Goal: Transaction & Acquisition: Obtain resource

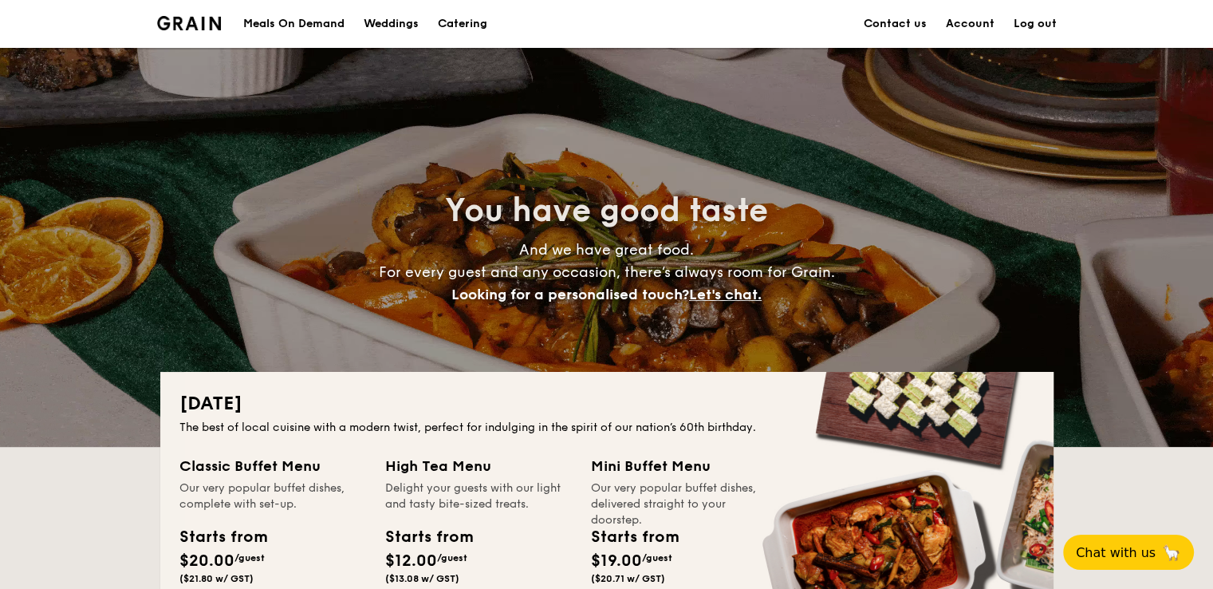
click at [468, 17] on h1 "Catering" at bounding box center [462, 24] width 49 height 48
click at [463, 25] on h1 "Catering" at bounding box center [462, 24] width 49 height 48
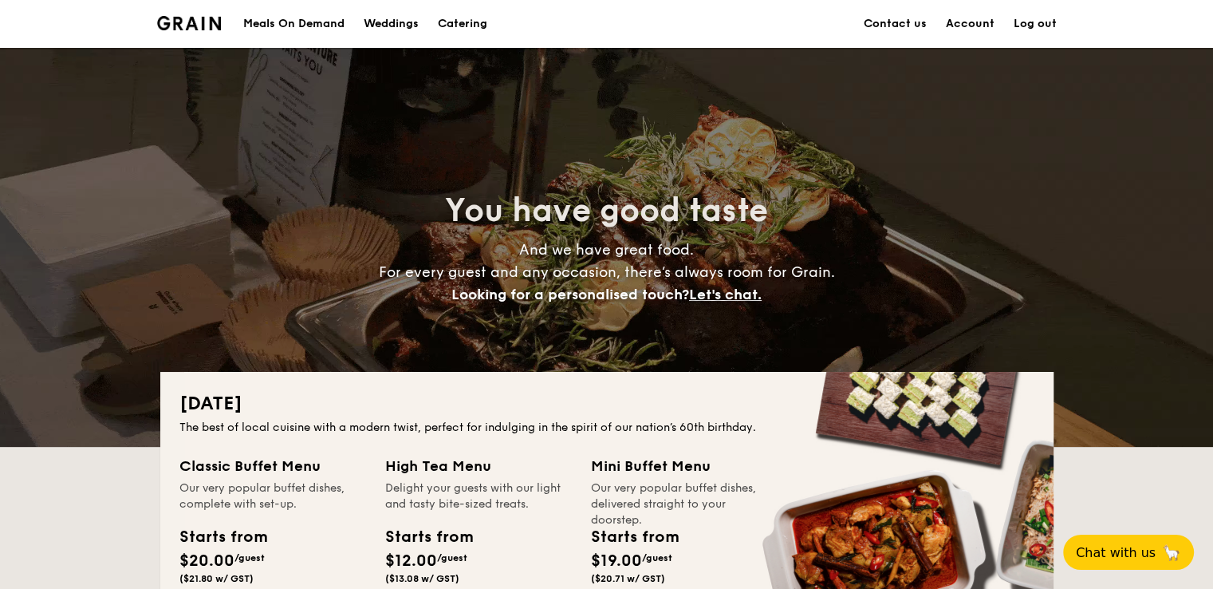
click at [467, 17] on h1 "Catering" at bounding box center [462, 24] width 49 height 48
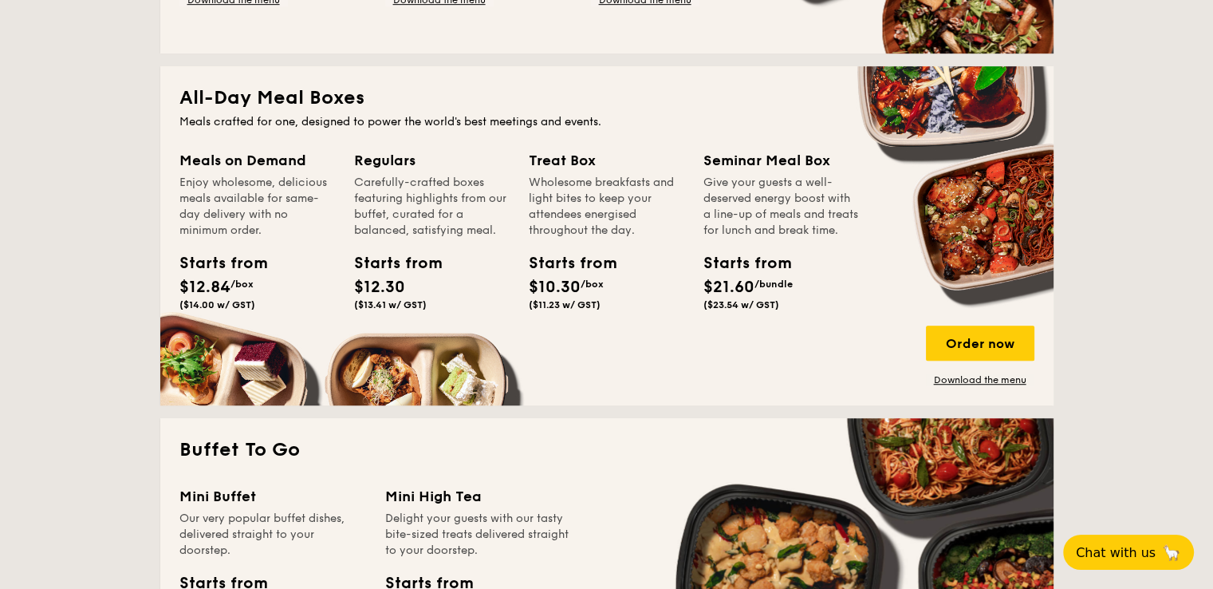
scroll to position [1037, 0]
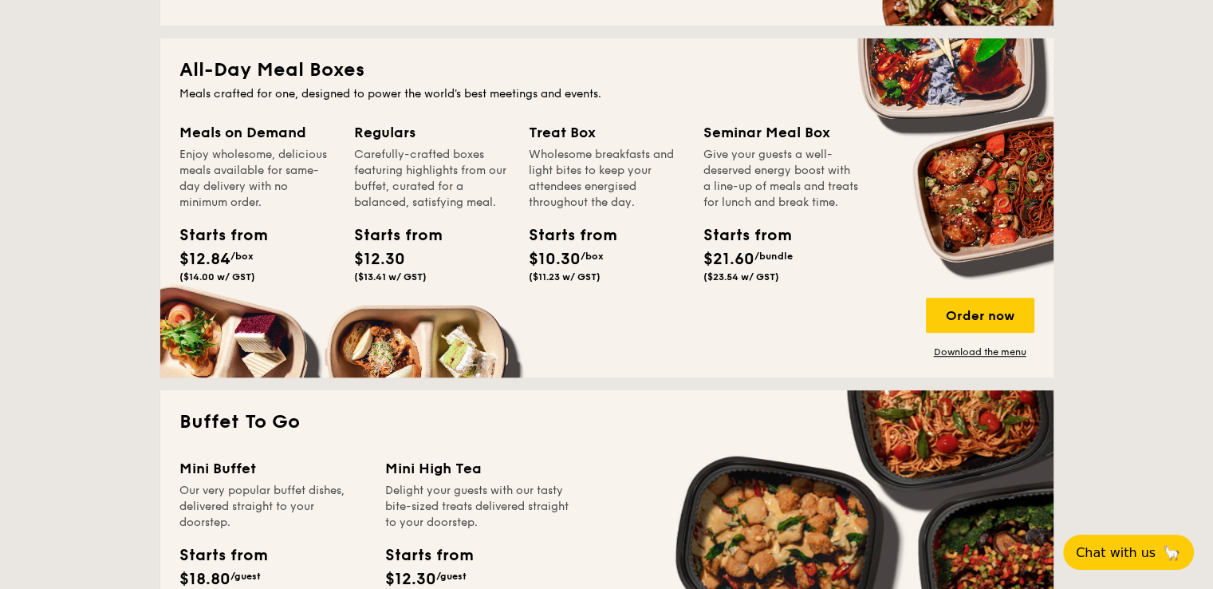
drag, startPoint x: 353, startPoint y: 151, endPoint x: 498, endPoint y: 202, distance: 153.9
click at [495, 205] on div "Meals on Demand Enjoy wholesome, delicious meals available for same-day deliver…" at bounding box center [606, 239] width 855 height 237
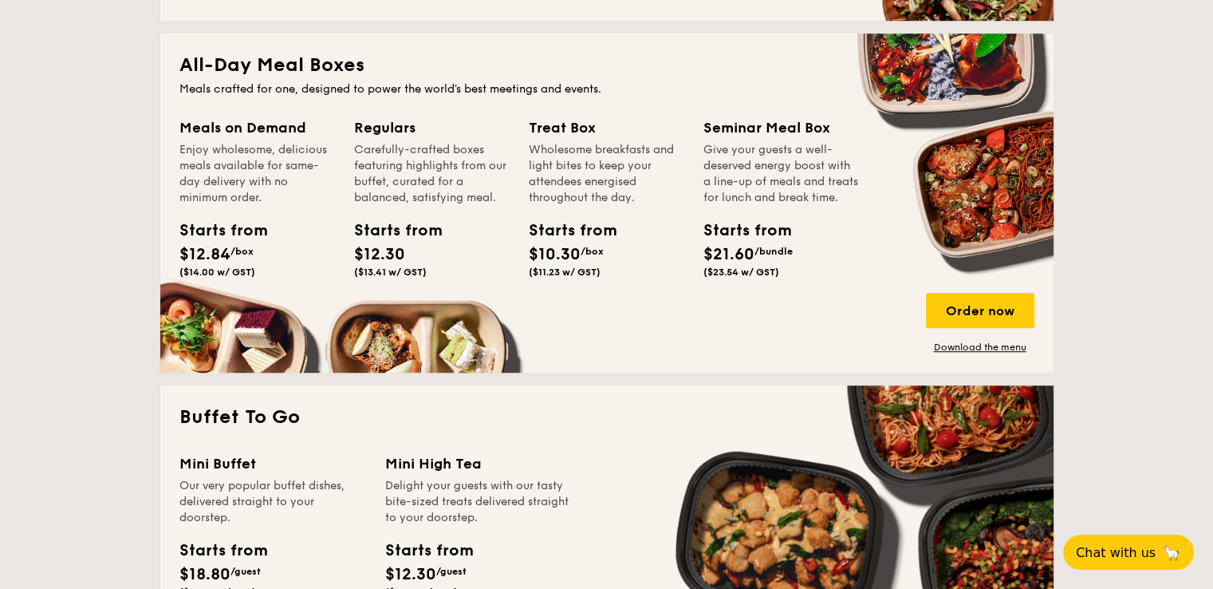
scroll to position [957, 0]
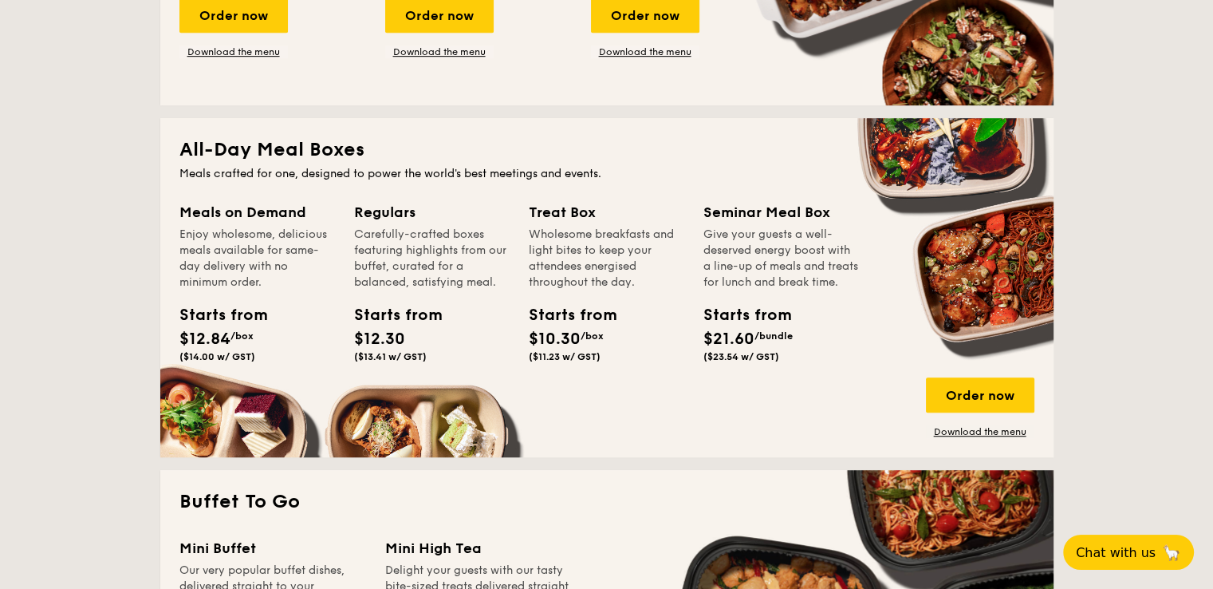
click at [392, 211] on div "Regulars" at bounding box center [432, 212] width 156 height 22
click at [392, 282] on div "Carefully-crafted boxes featuring highlights from our buffet, curated for a bal…" at bounding box center [432, 259] width 156 height 64
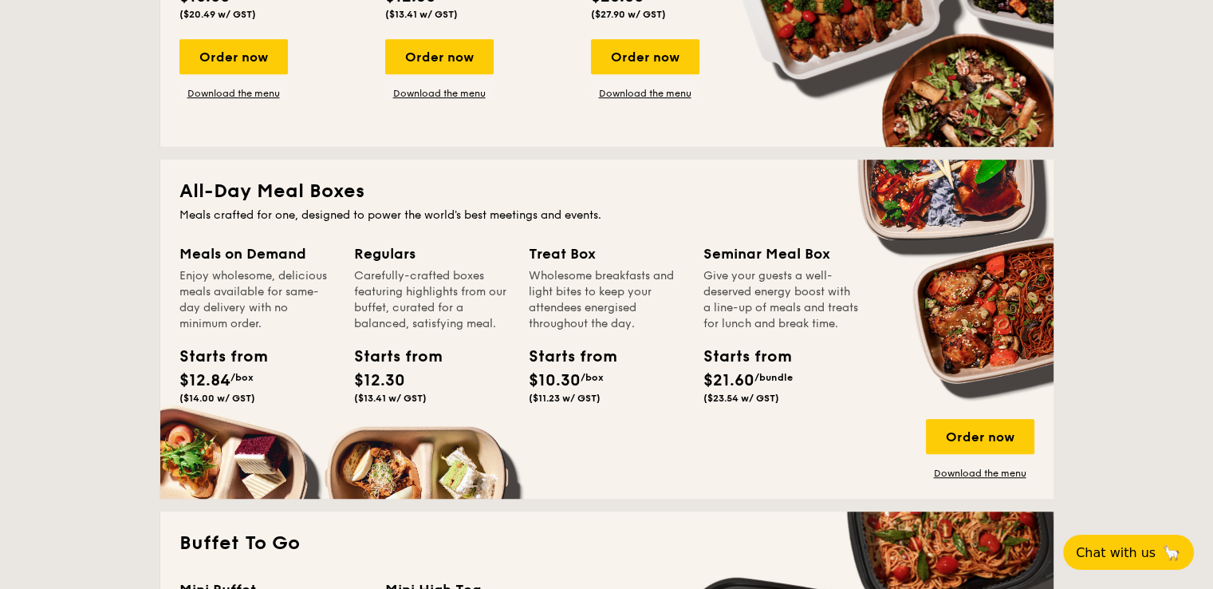
scroll to position [877, 0]
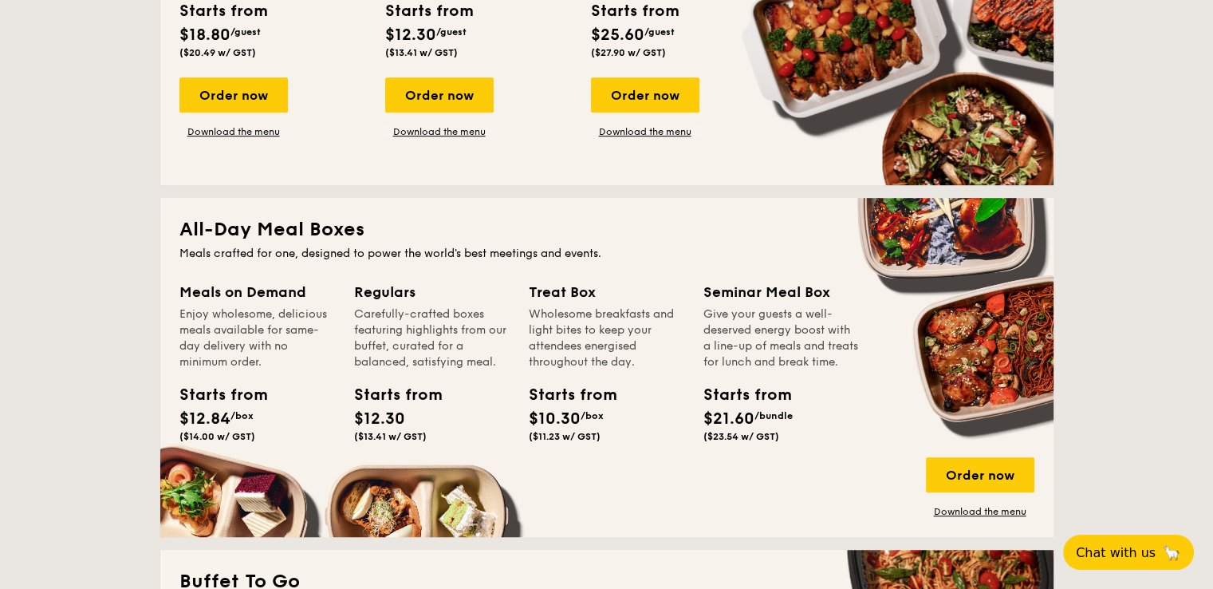
click at [295, 232] on h2 "All-Day Meal Boxes" at bounding box center [606, 230] width 855 height 26
click at [1015, 398] on div "Meals on Demand Enjoy wholesome, delicious meals available for same-day deliver…" at bounding box center [606, 399] width 855 height 237
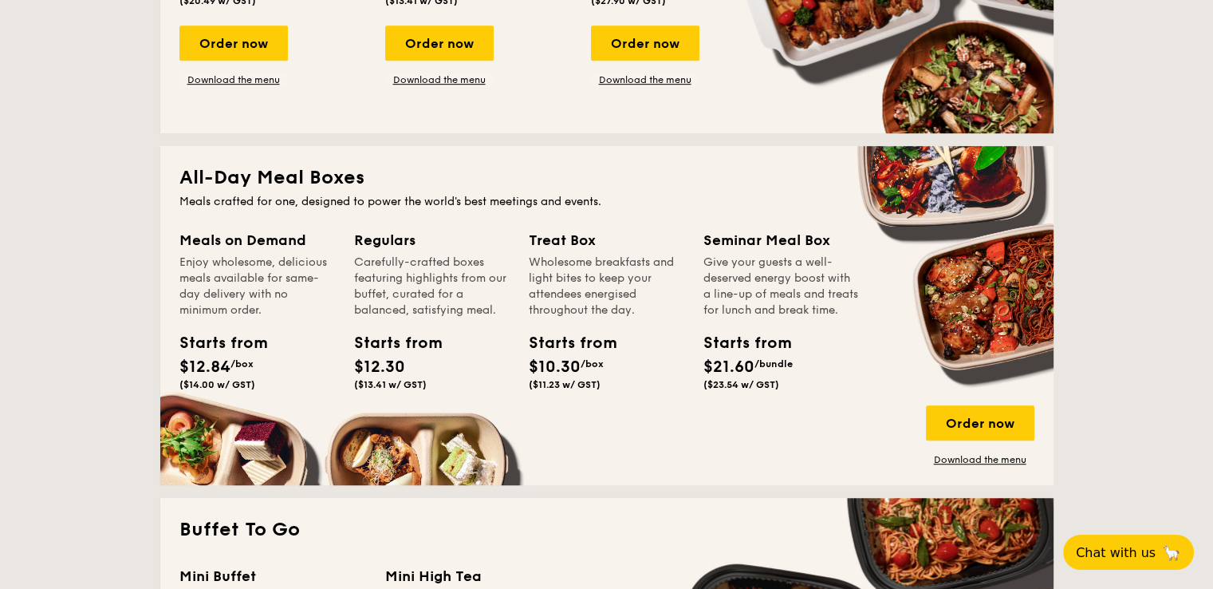
scroll to position [957, 0]
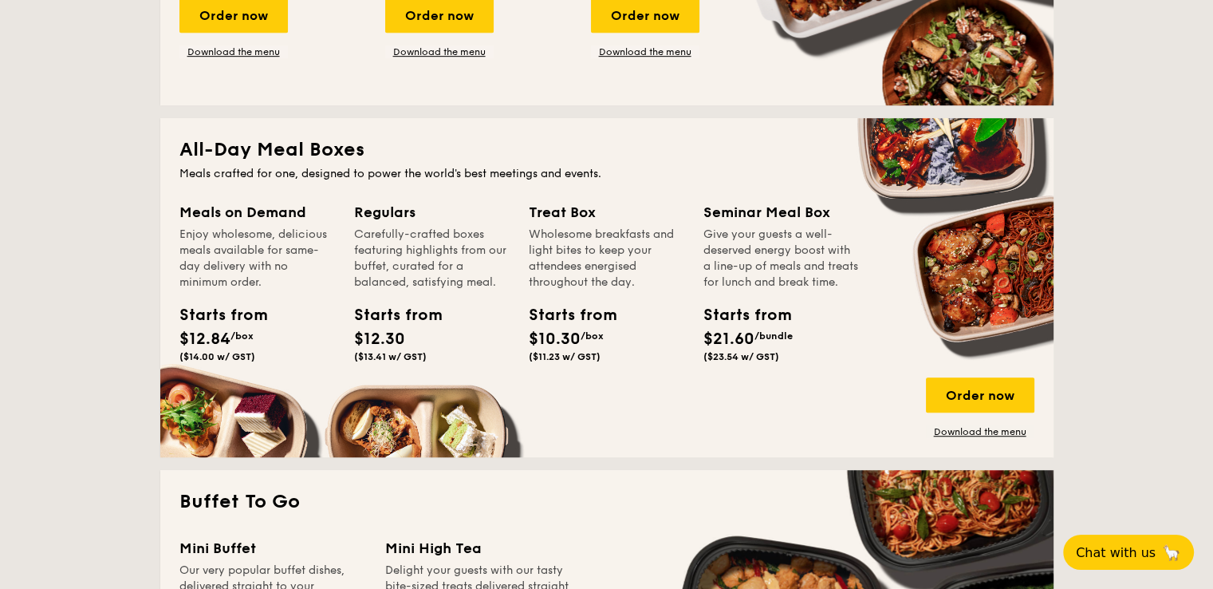
click at [217, 137] on h2 "All-Day Meal Boxes" at bounding box center [606, 150] width 855 height 26
click at [218, 137] on h2 "All-Day Meal Boxes" at bounding box center [606, 150] width 855 height 26
click at [1015, 400] on div "Order now" at bounding box center [980, 394] width 108 height 35
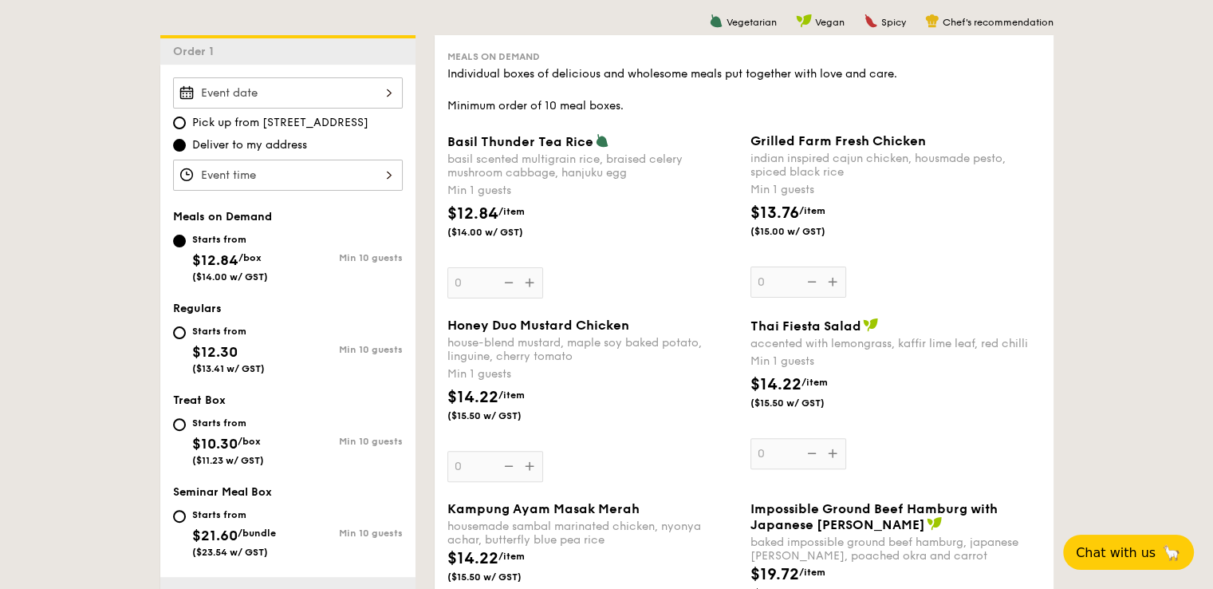
scroll to position [319, 0]
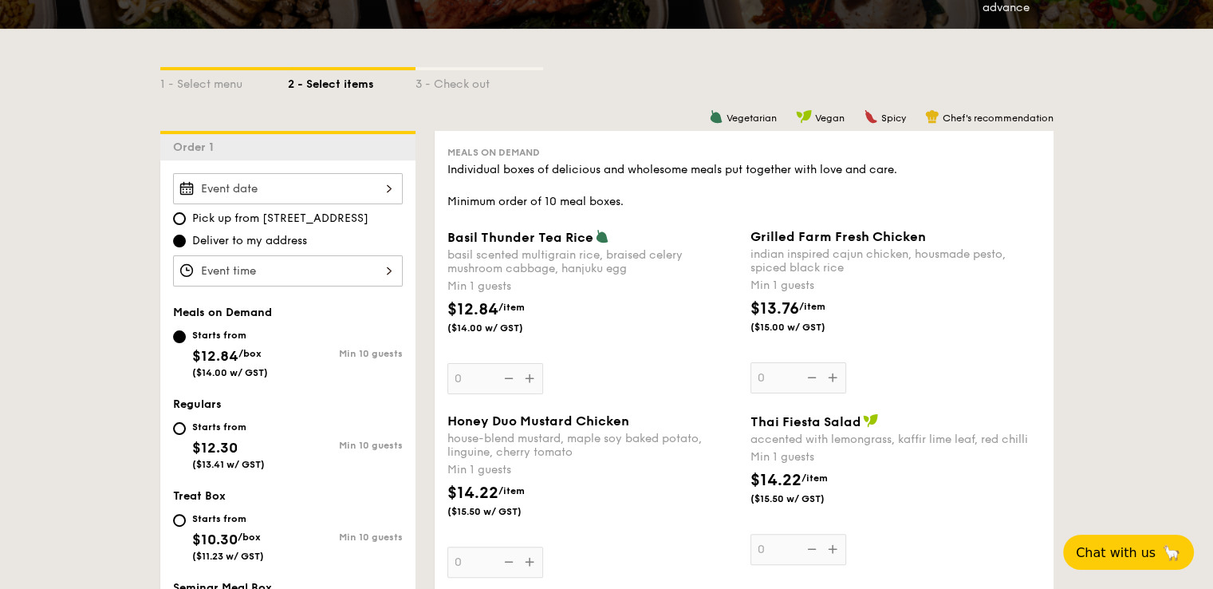
drag, startPoint x: 546, startPoint y: 148, endPoint x: 473, endPoint y: 188, distance: 83.2
click at [448, 156] on div "Meals on Demand Individual boxes of delicious and wholesome meals put together …" at bounding box center [743, 177] width 593 height 66
copy span "Meals on Demand"
drag, startPoint x: 446, startPoint y: 200, endPoint x: 640, endPoint y: 200, distance: 194.6
click at [644, 206] on div "Meals on Demand Individual boxes of delicious and wholesome meals put together …" at bounding box center [744, 550] width 619 height 839
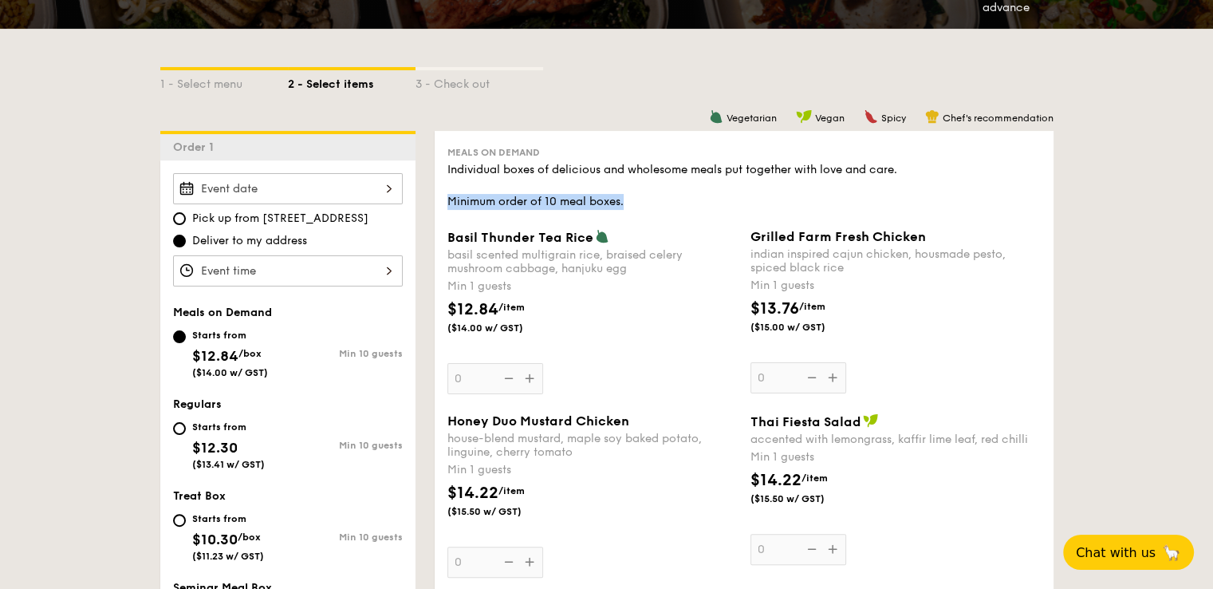
copy div "Minimum order of 10 meal boxes."
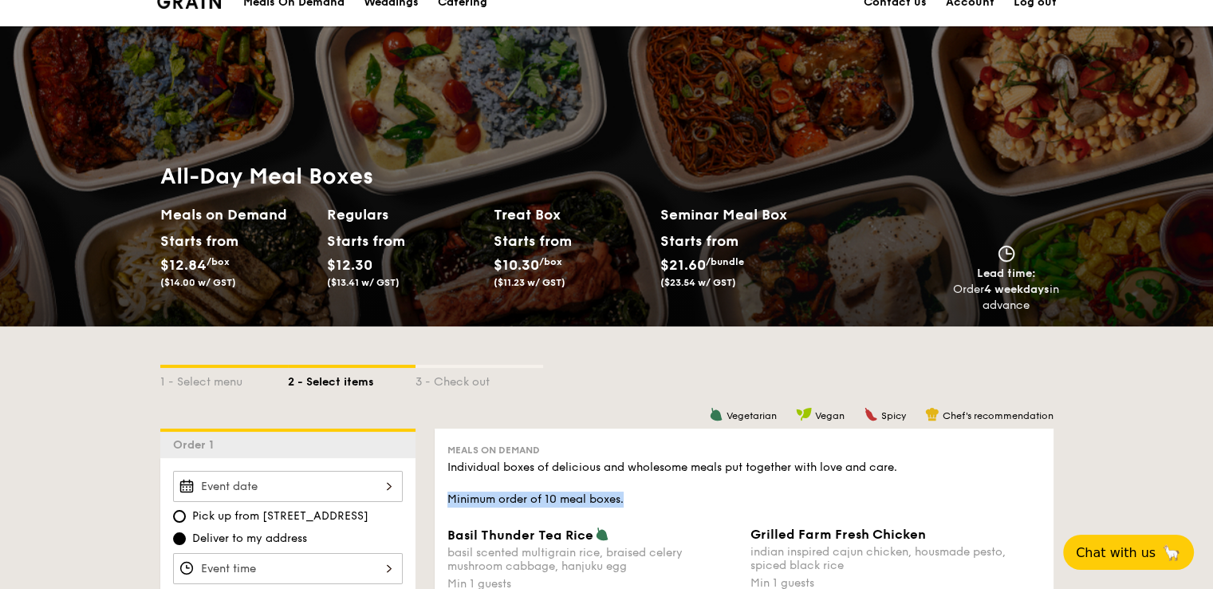
scroll to position [0, 0]
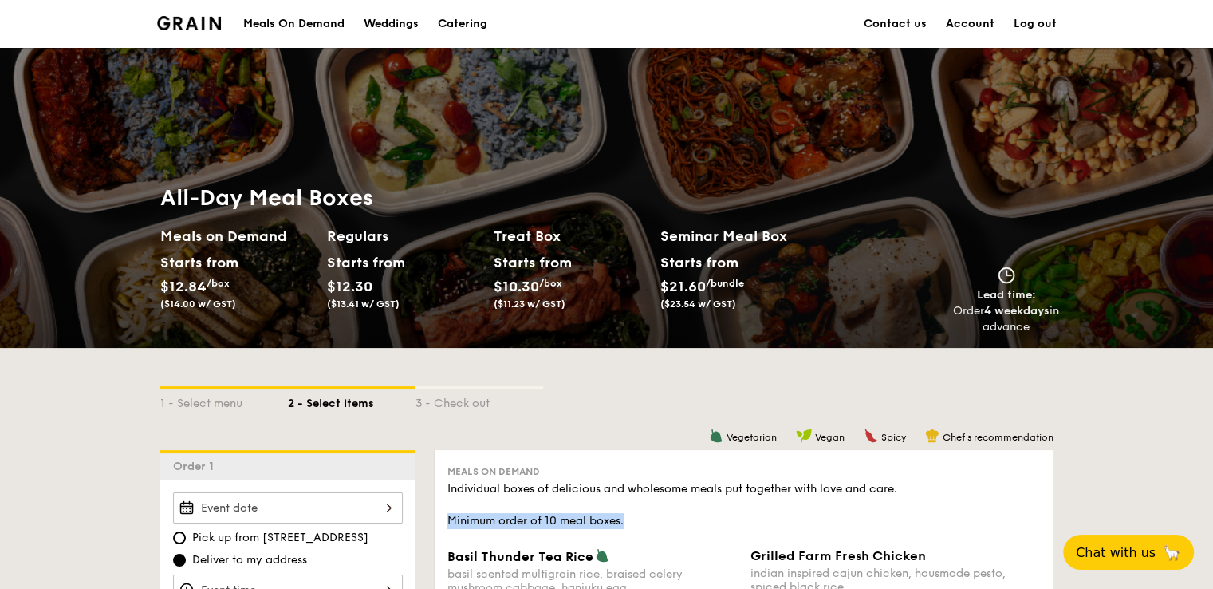
click at [463, 22] on div "Catering" at bounding box center [462, 24] width 49 height 48
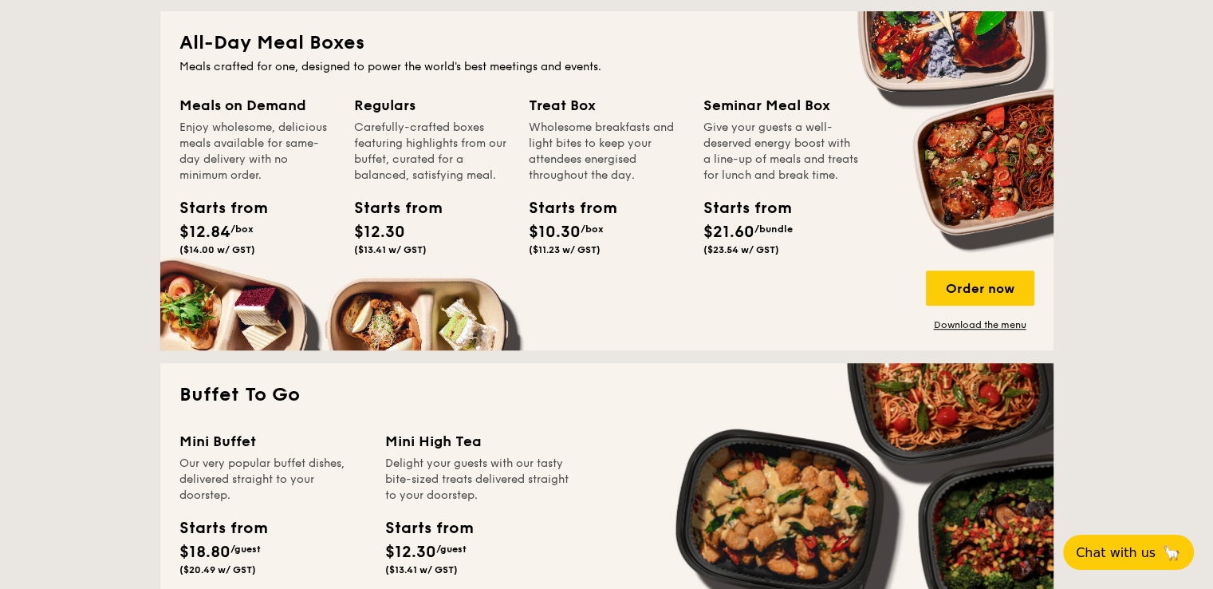
scroll to position [1037, 0]
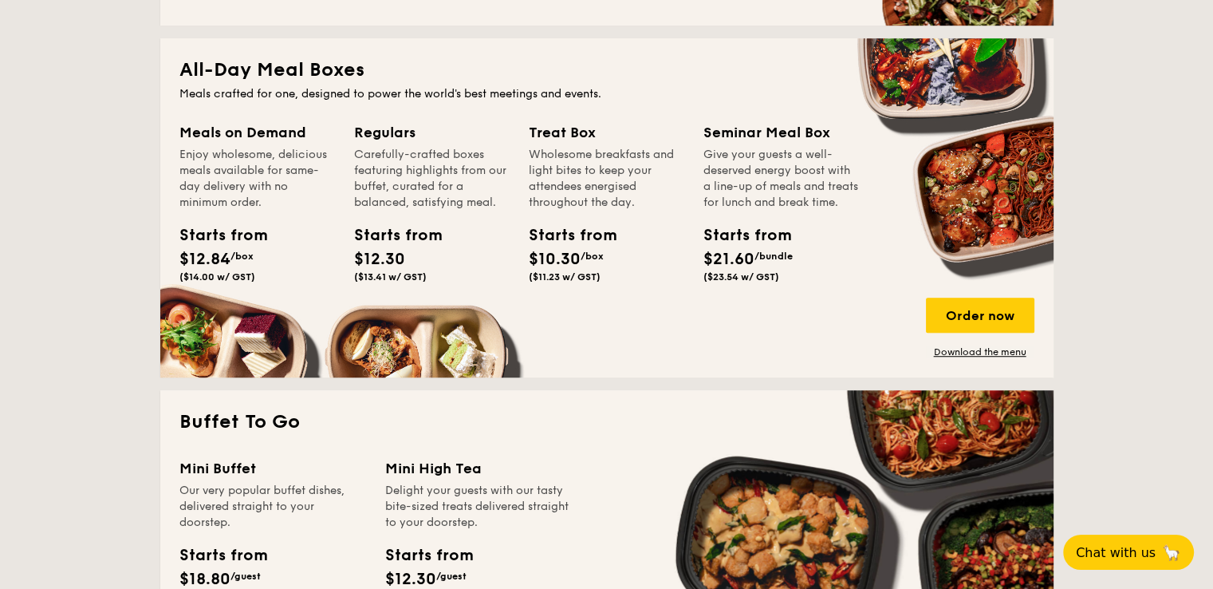
drag, startPoint x: 355, startPoint y: 155, endPoint x: 498, endPoint y: 225, distance: 159.1
click at [498, 225] on div "Regulars Carefully-crafted boxes featuring highlights from our buffet, curated …" at bounding box center [432, 204] width 156 height 167
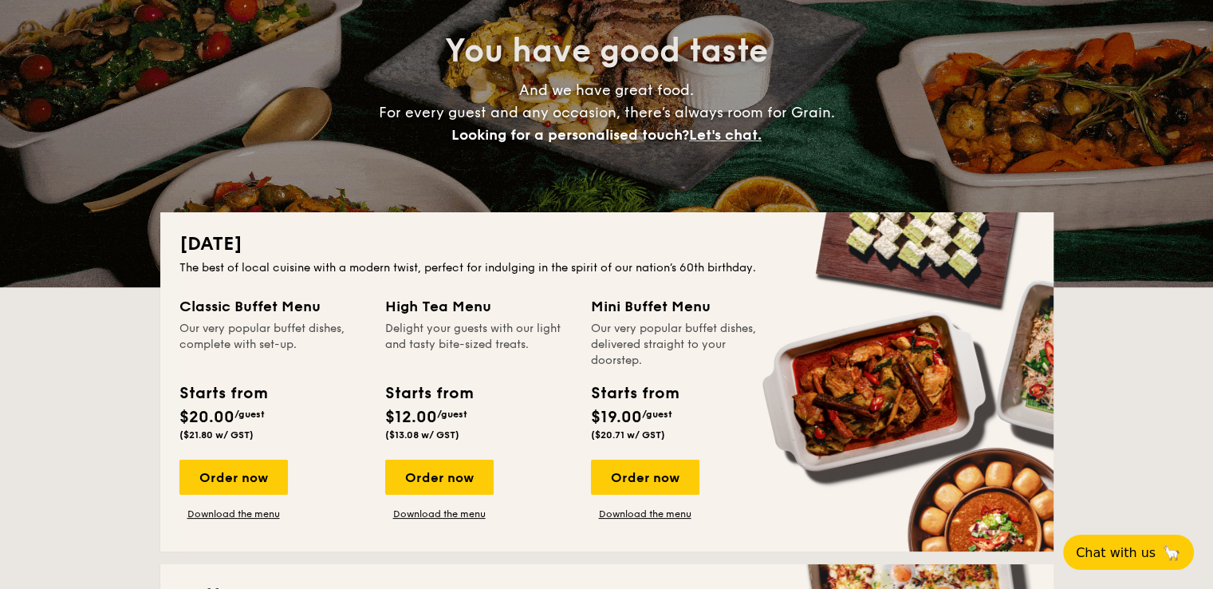
scroll to position [0, 0]
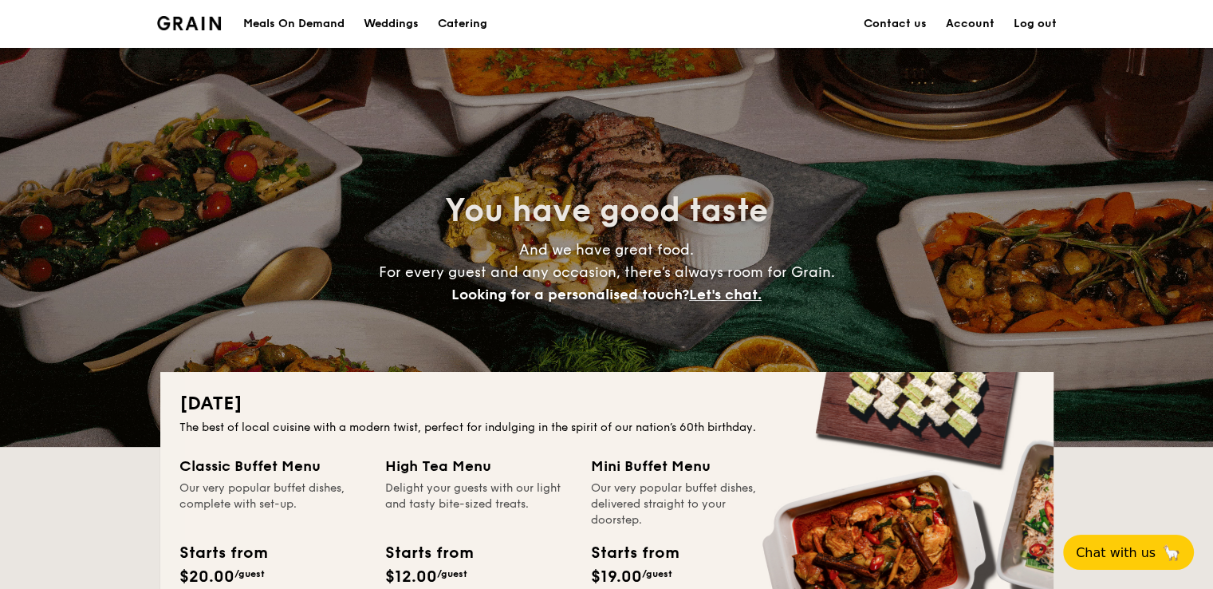
click at [313, 22] on div "Meals On Demand" at bounding box center [293, 24] width 101 height 48
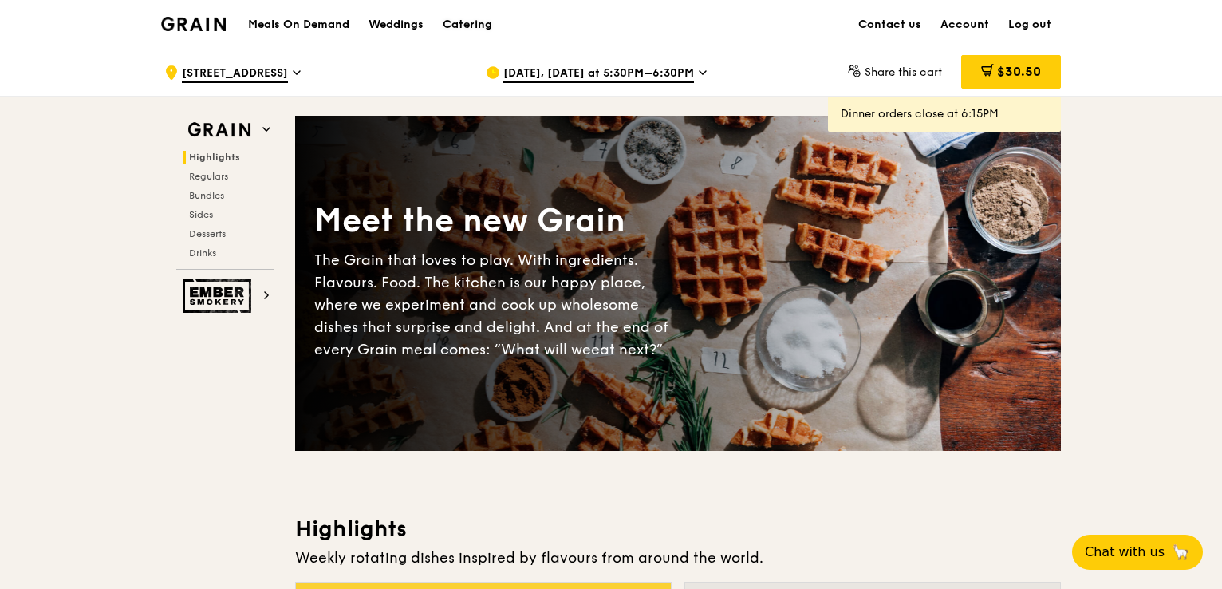
click at [477, 25] on div "Catering" at bounding box center [467, 25] width 49 height 48
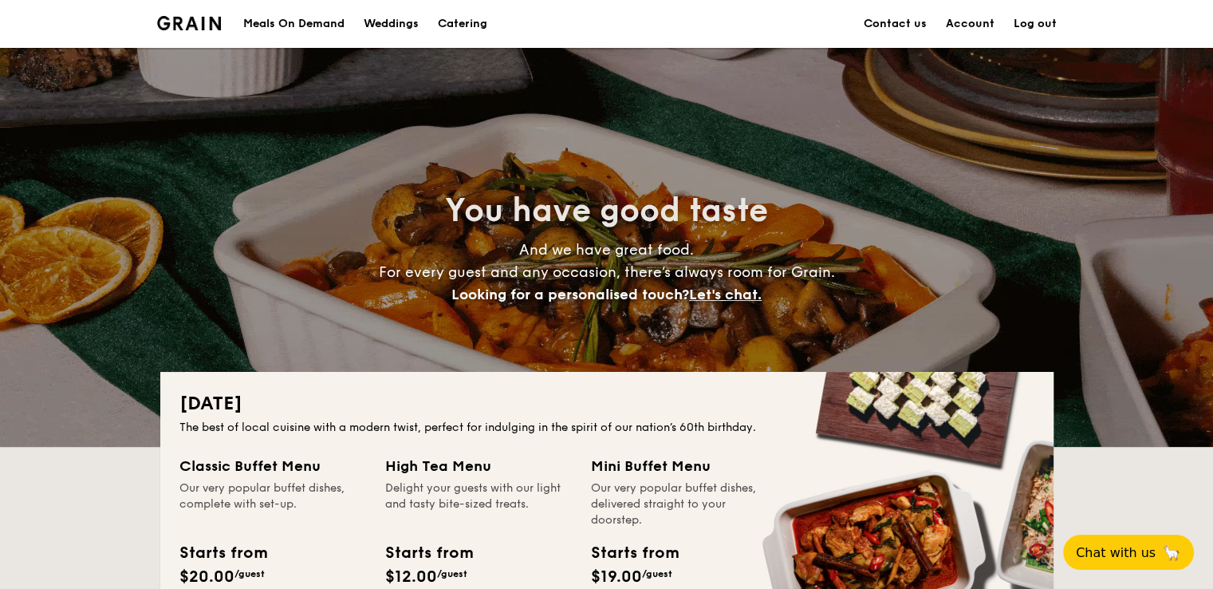
drag, startPoint x: 1152, startPoint y: 500, endPoint x: 975, endPoint y: 433, distance: 189.3
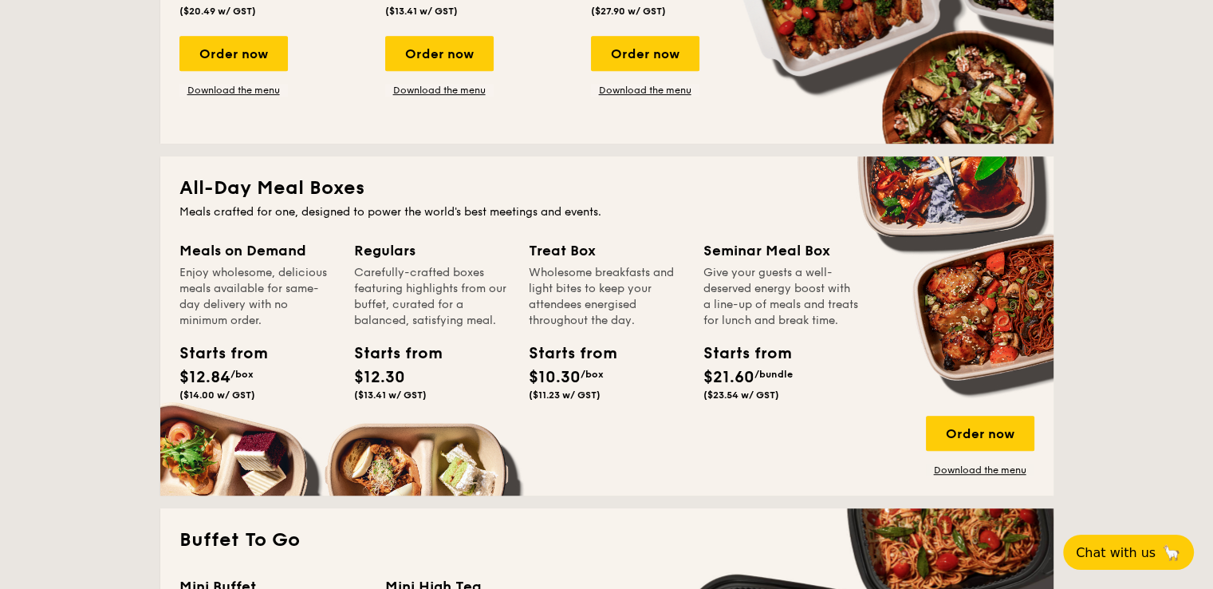
scroll to position [957, 0]
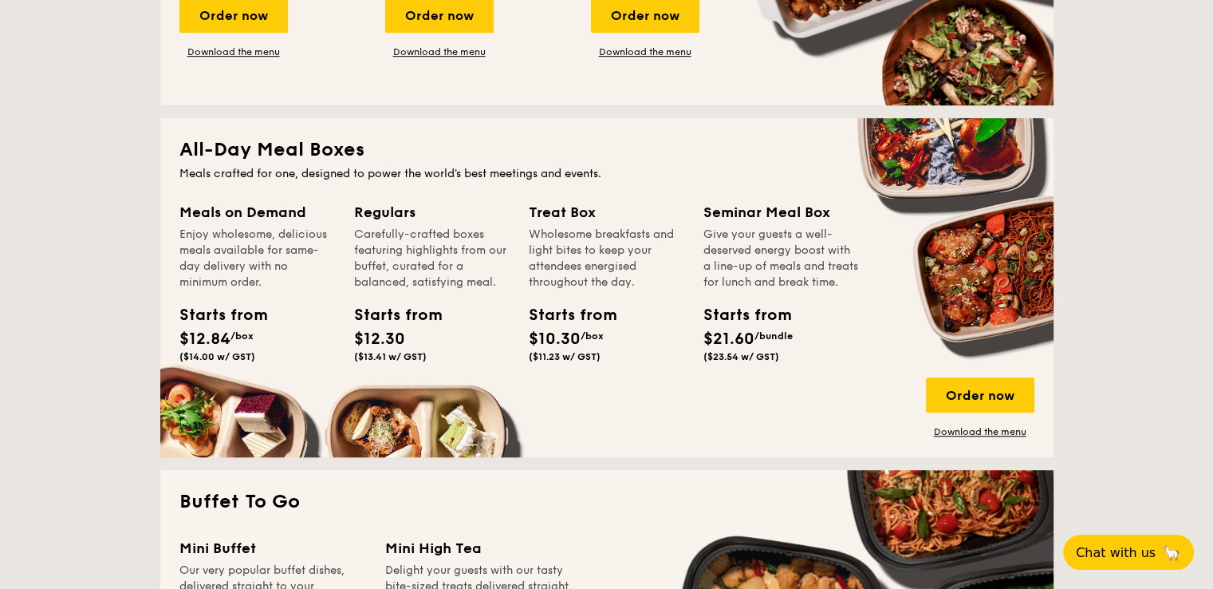
click at [255, 215] on div "Meals on Demand" at bounding box center [257, 212] width 156 height 22
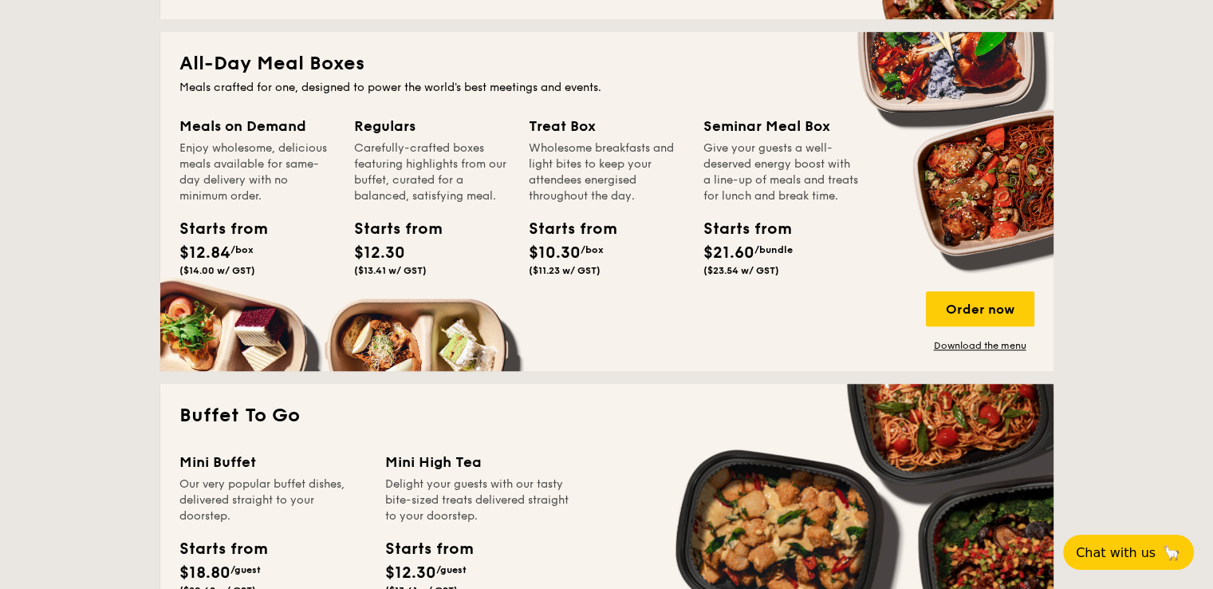
scroll to position [1037, 0]
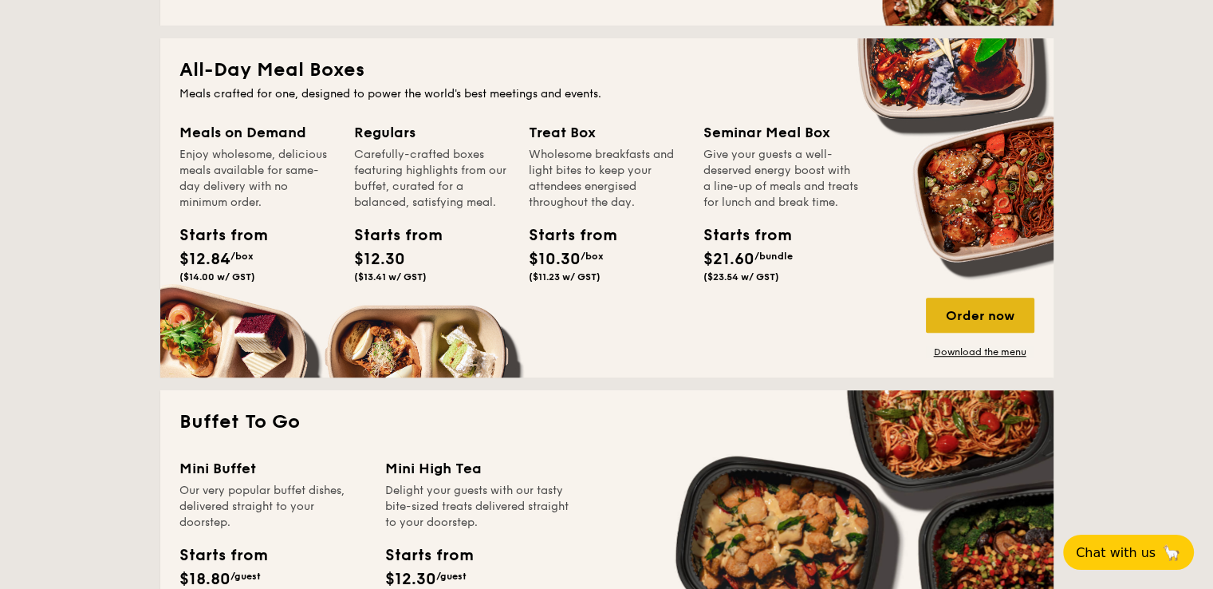
click at [990, 320] on div "Order now" at bounding box center [980, 315] width 108 height 35
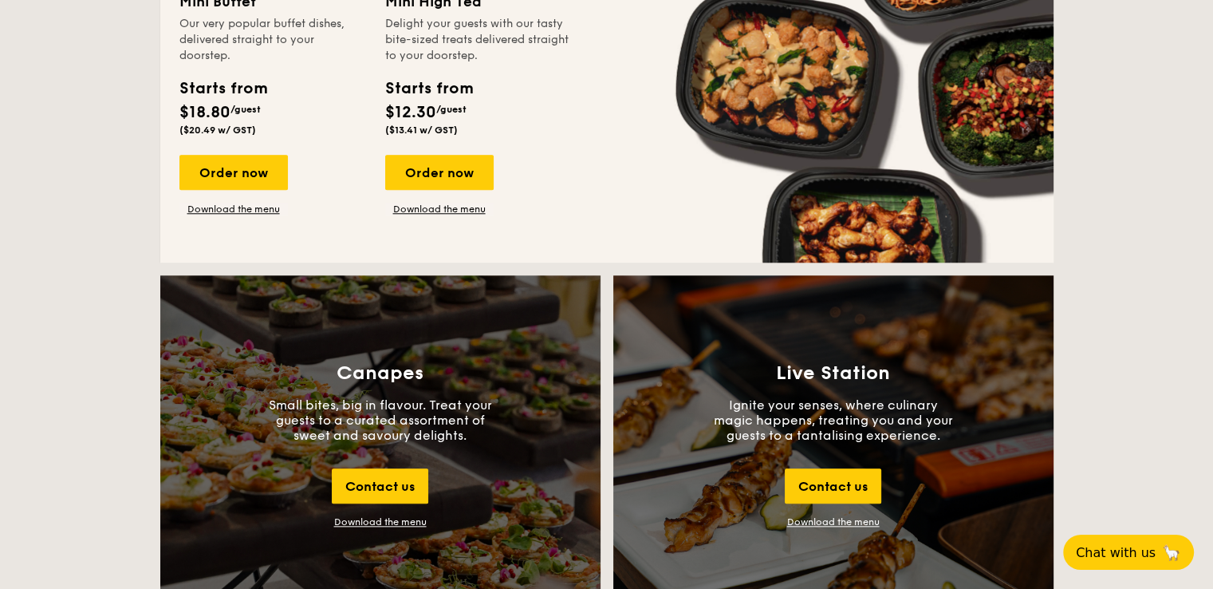
scroll to position [1184, 0]
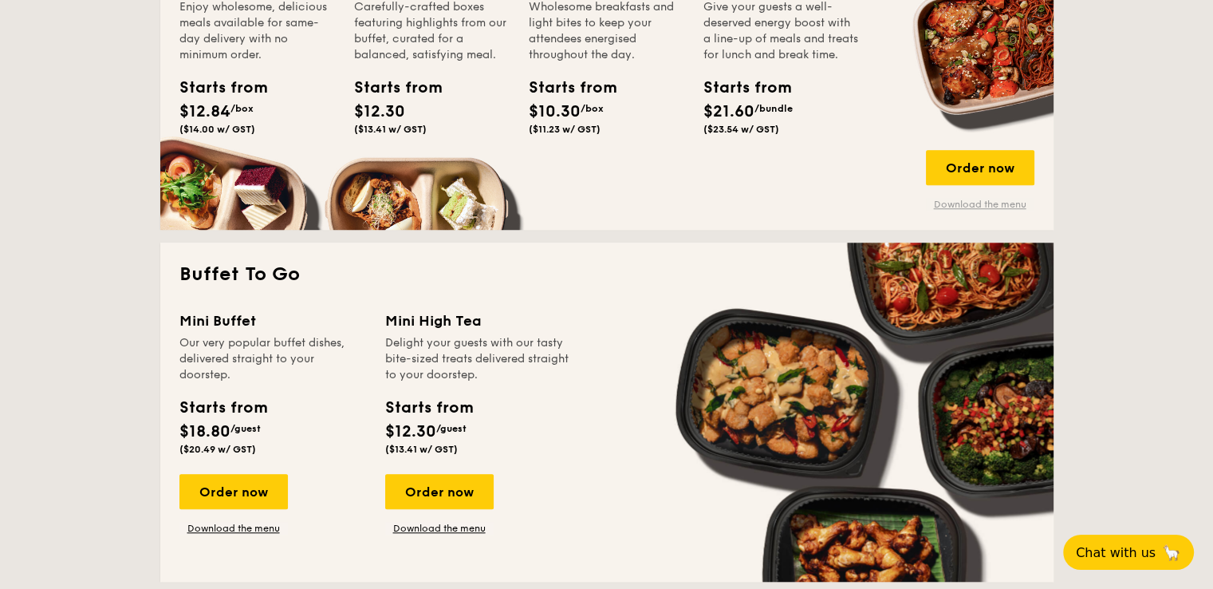
click at [1003, 206] on link "Download the menu" at bounding box center [980, 204] width 108 height 13
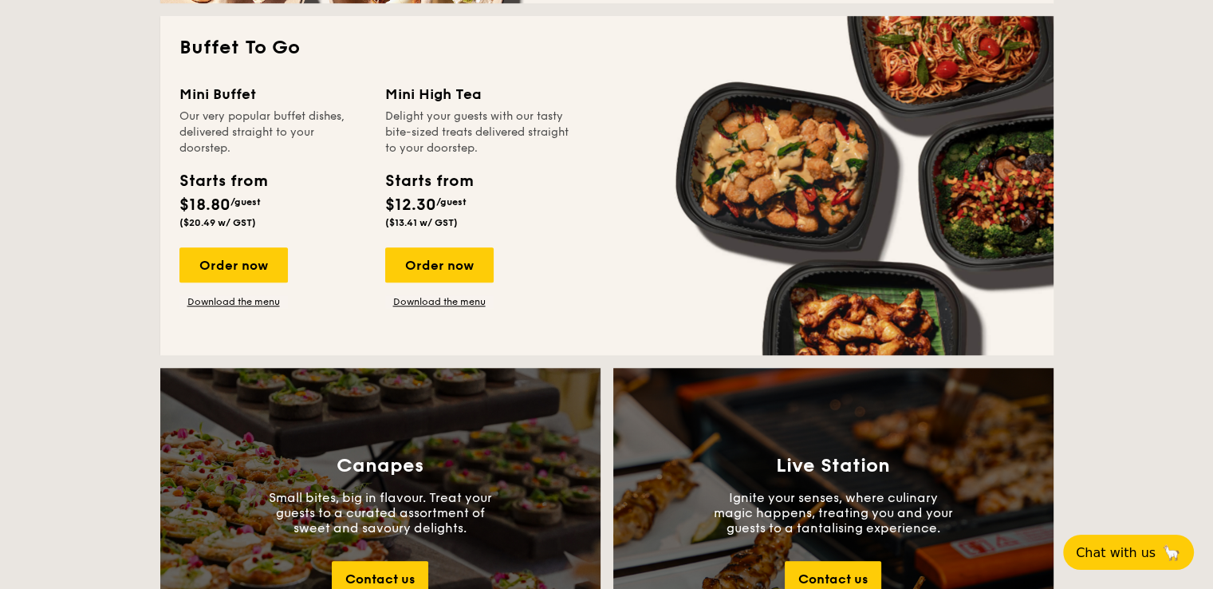
scroll to position [1424, 0]
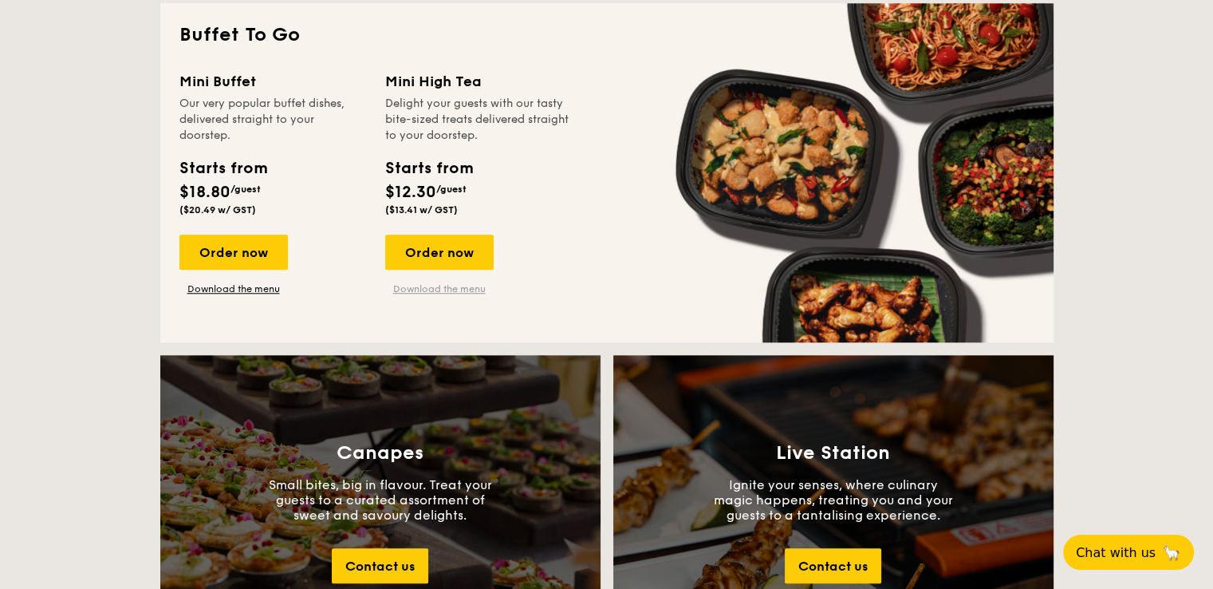
click at [451, 282] on link "Download the menu" at bounding box center [439, 288] width 108 height 13
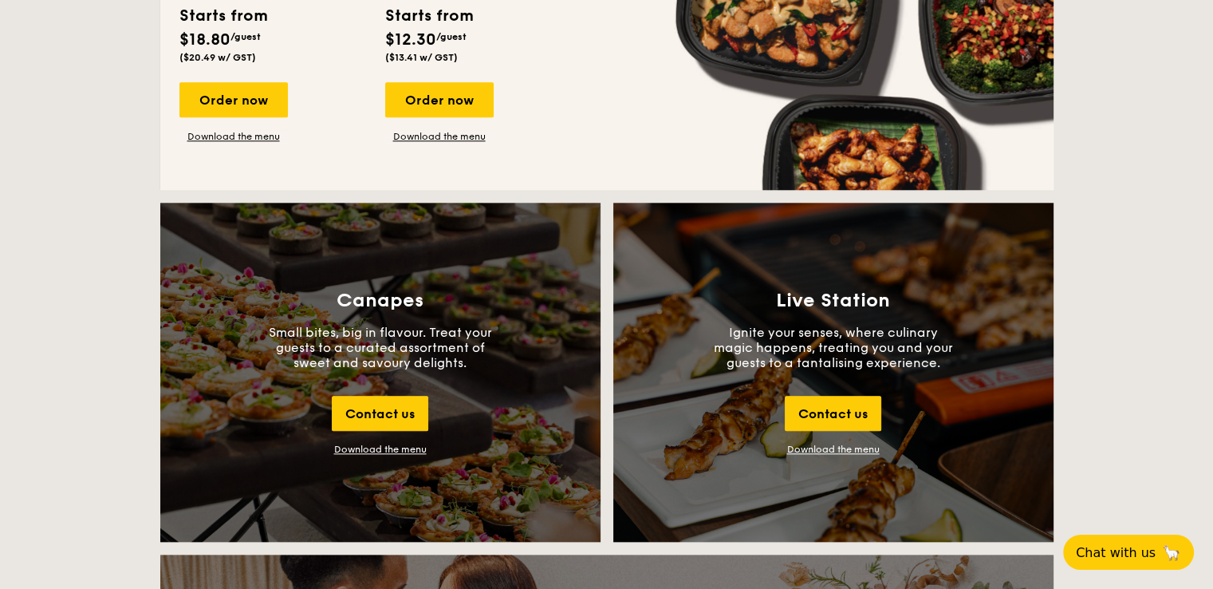
scroll to position [1583, 0]
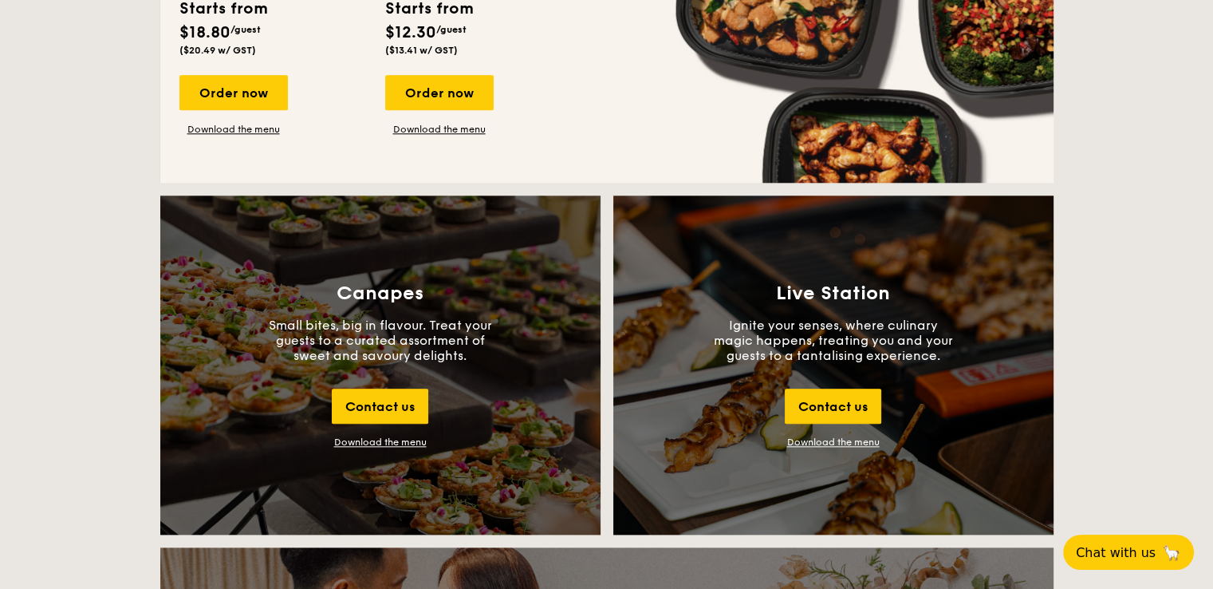
click at [370, 444] on div "Download the menu" at bounding box center [380, 441] width 93 height 11
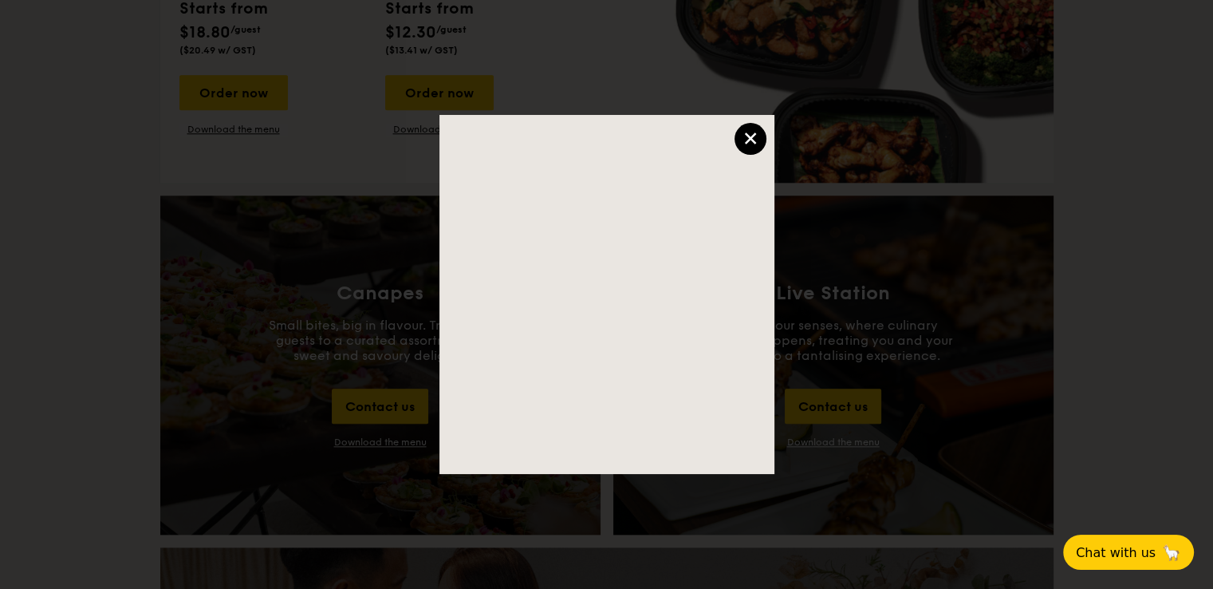
click at [747, 148] on div "×" at bounding box center [751, 139] width 32 height 32
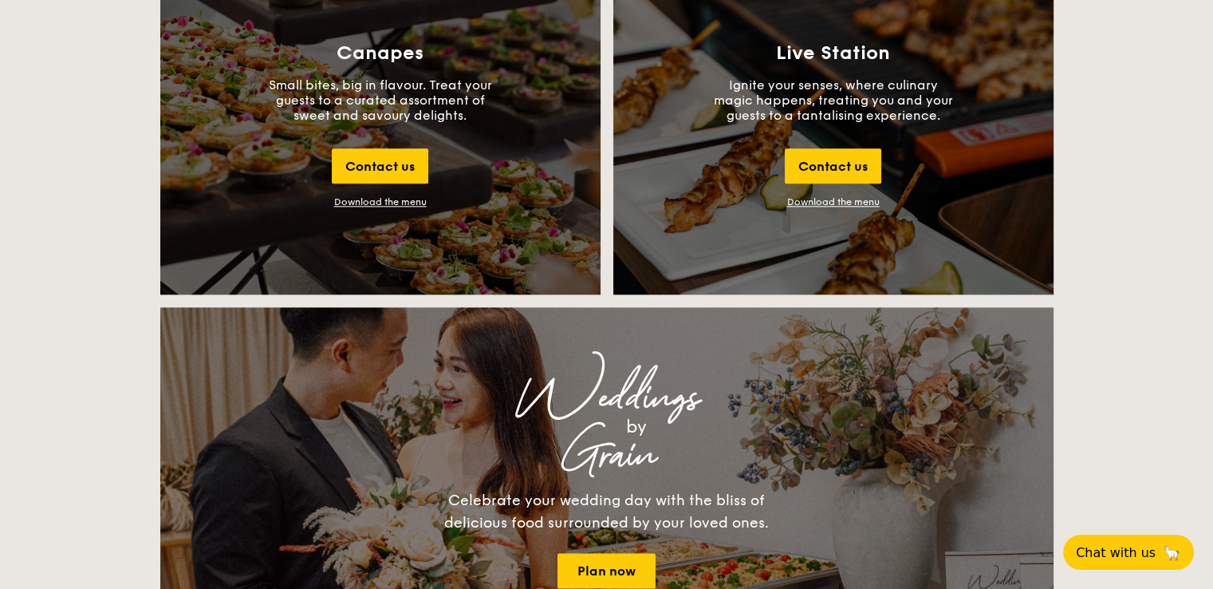
scroll to position [1823, 0]
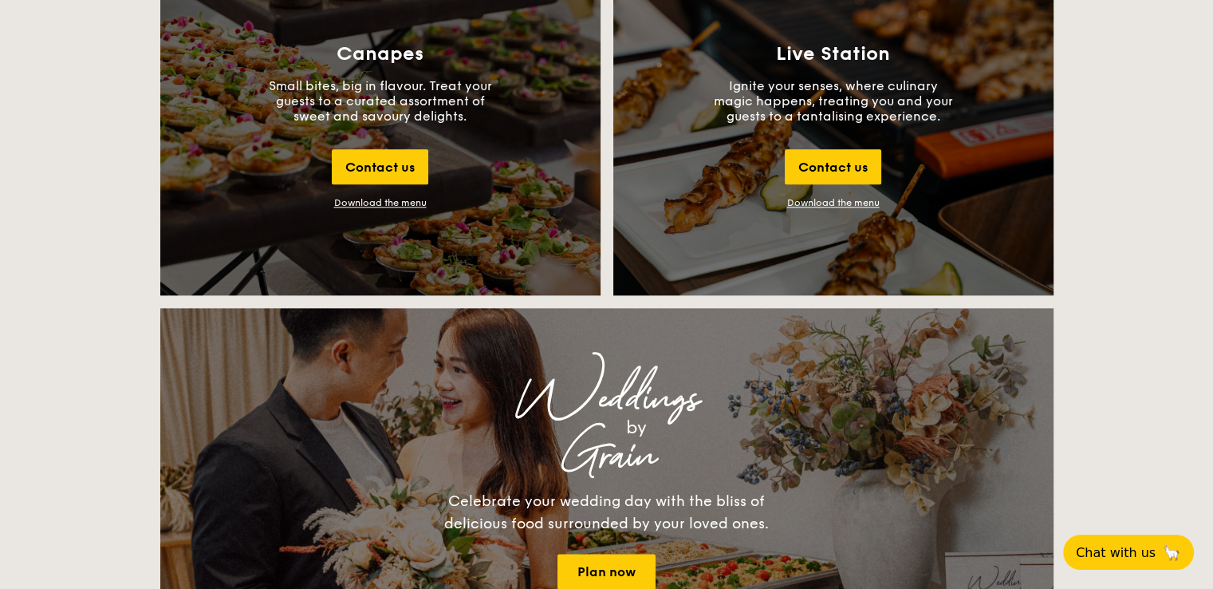
click at [475, 208] on div "Canapes Small bites, big in flavour. Treat your guests to a curated assortment …" at bounding box center [380, 125] width 440 height 339
